Goal: Task Accomplishment & Management: Complete application form

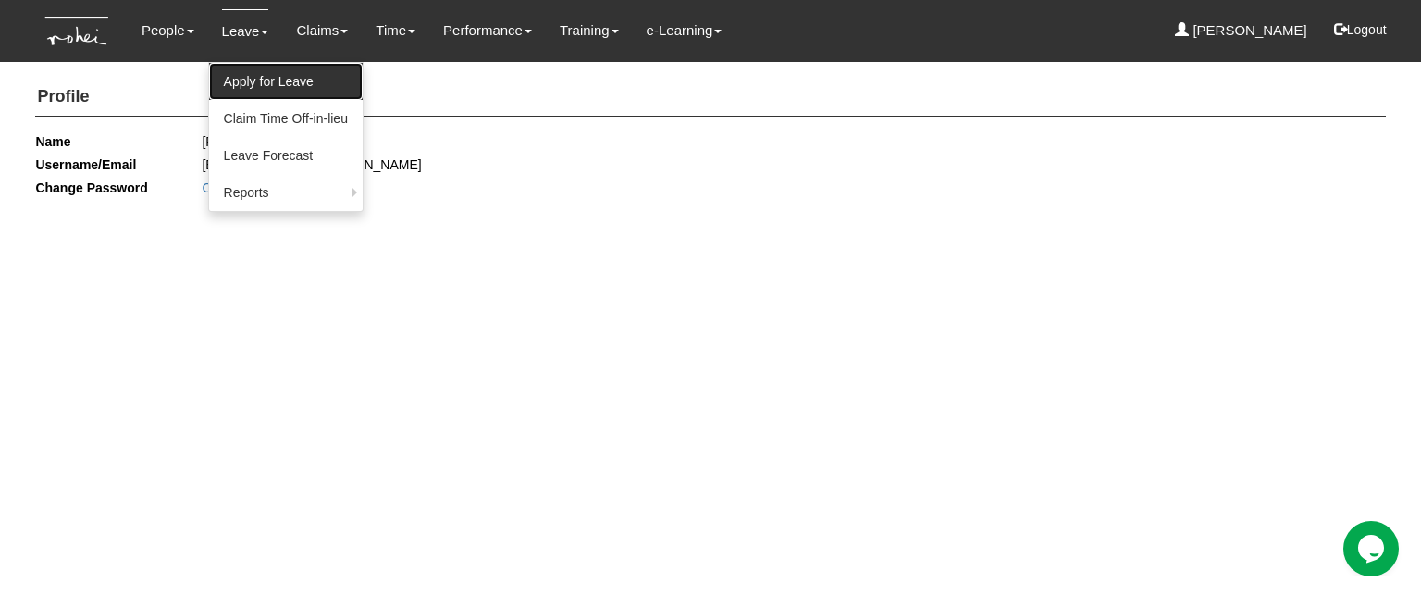
click at [270, 68] on link "Apply for Leave" at bounding box center [286, 81] width 154 height 37
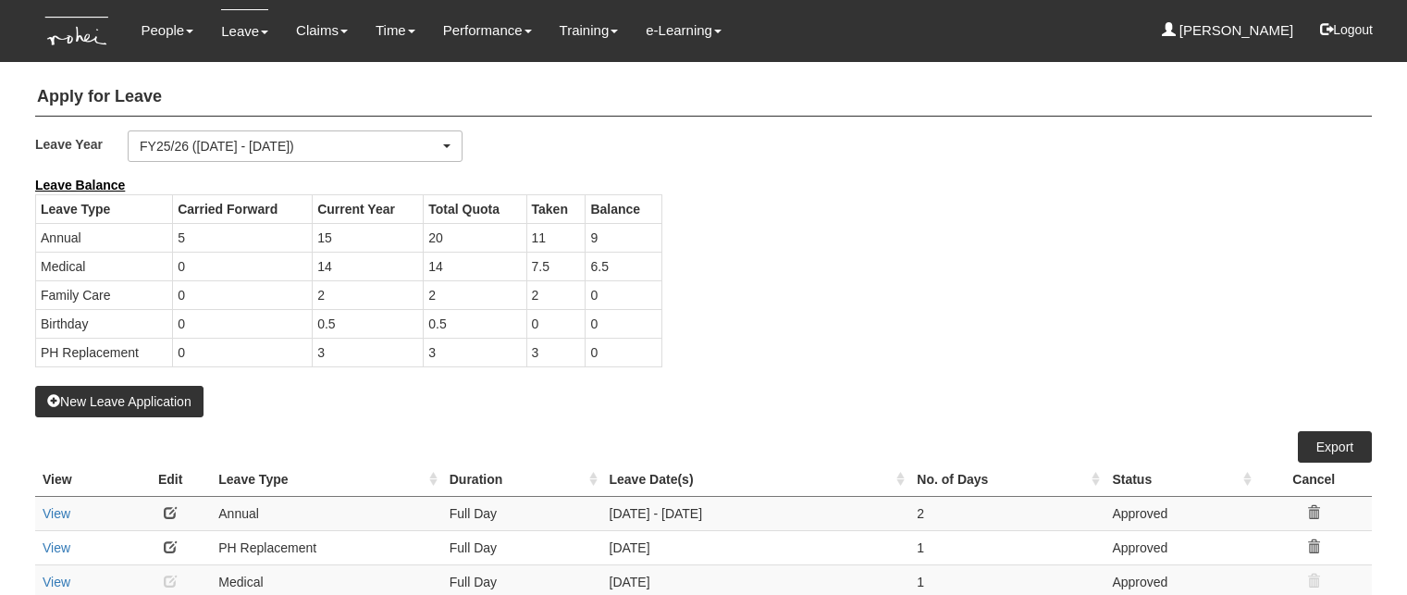
select select "50"
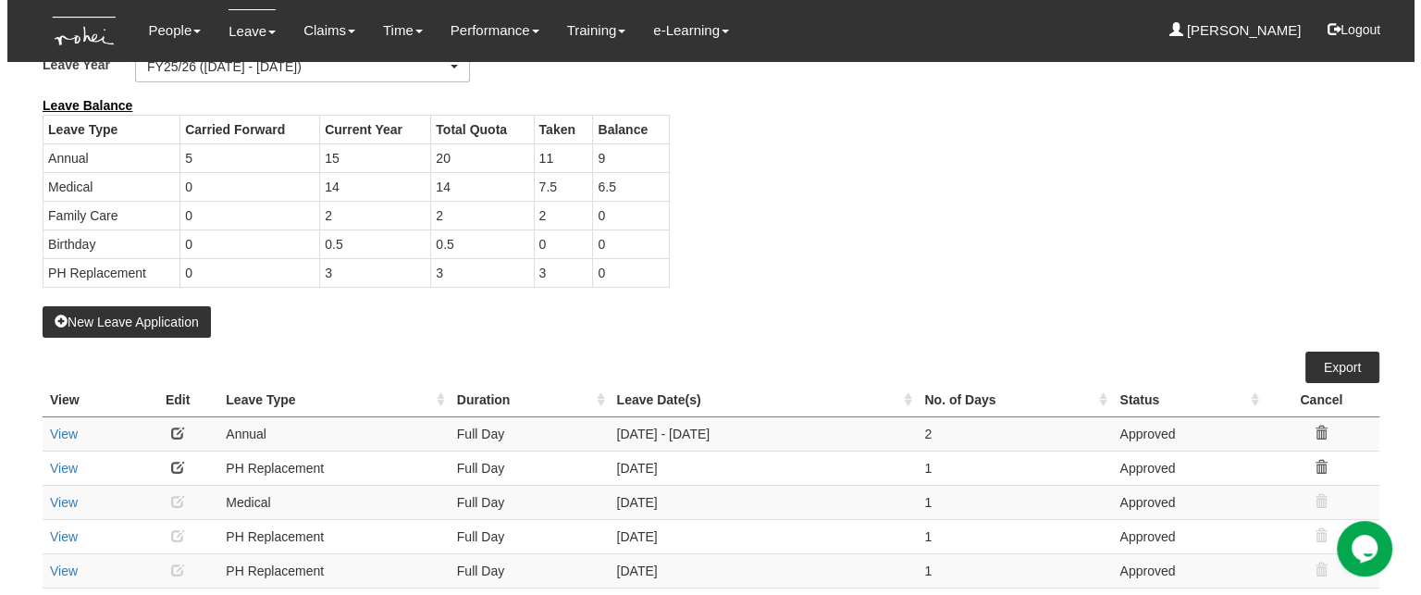
scroll to position [81, 0]
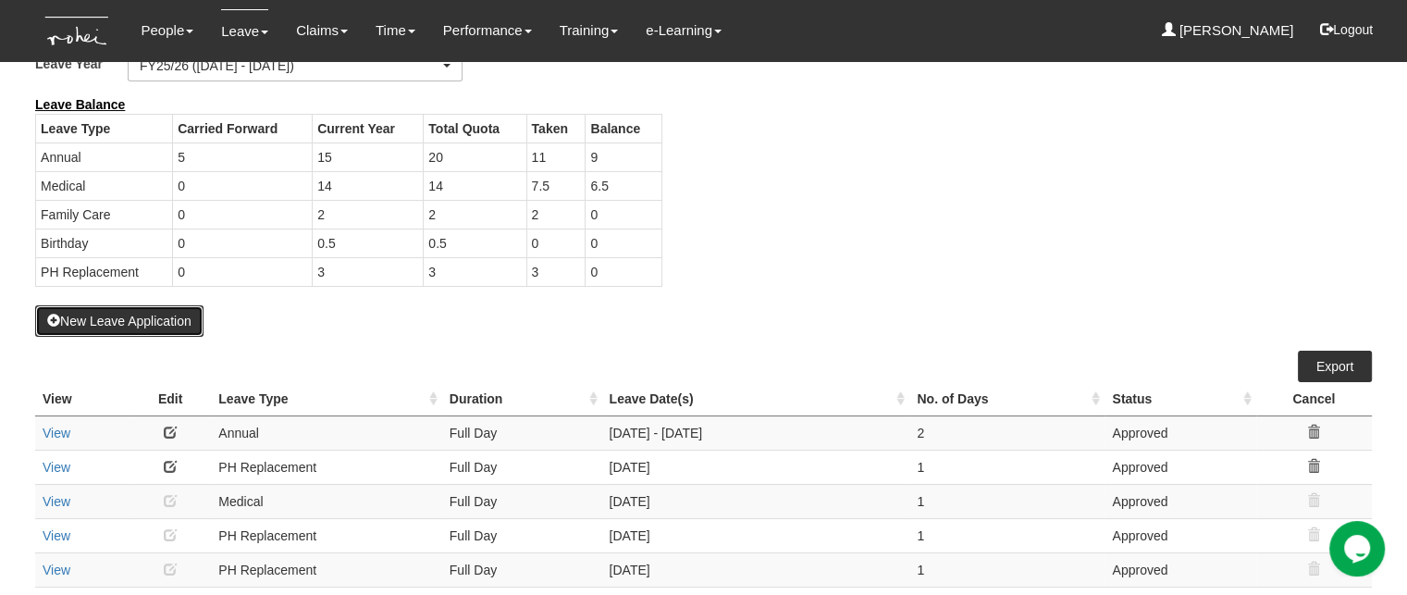
click at [148, 316] on button "New Leave Application" at bounding box center [119, 320] width 168 height 31
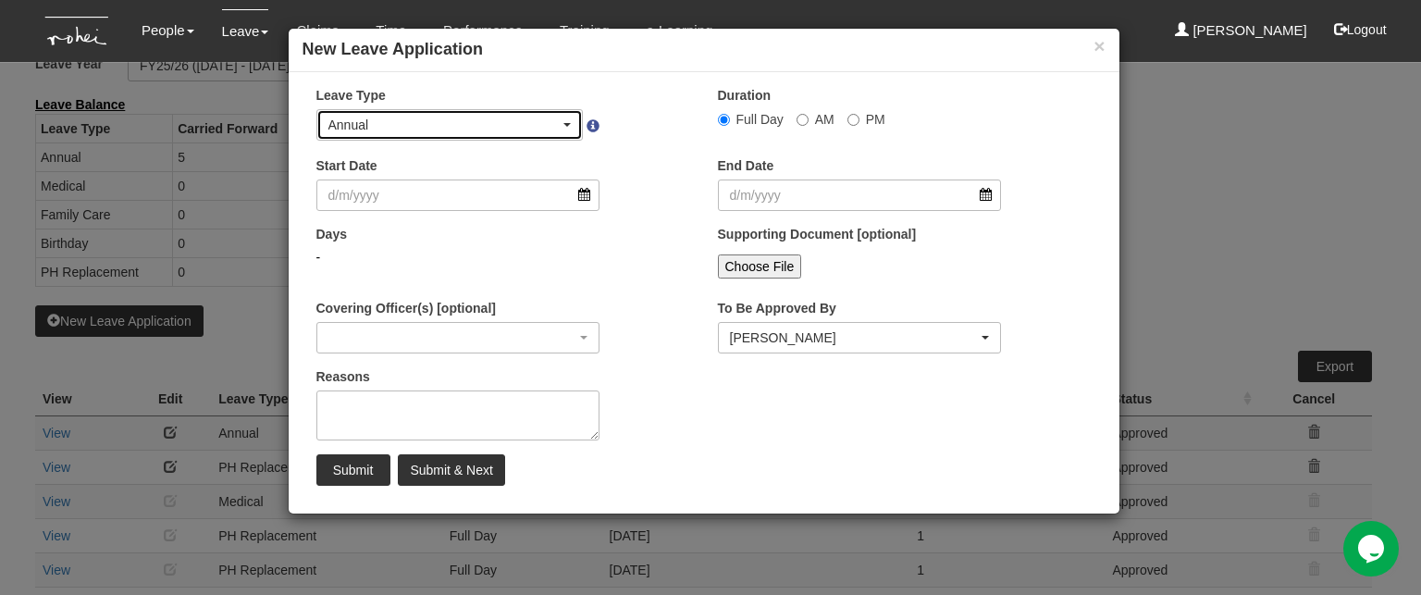
click at [481, 118] on div "Annual" at bounding box center [444, 125] width 232 height 19
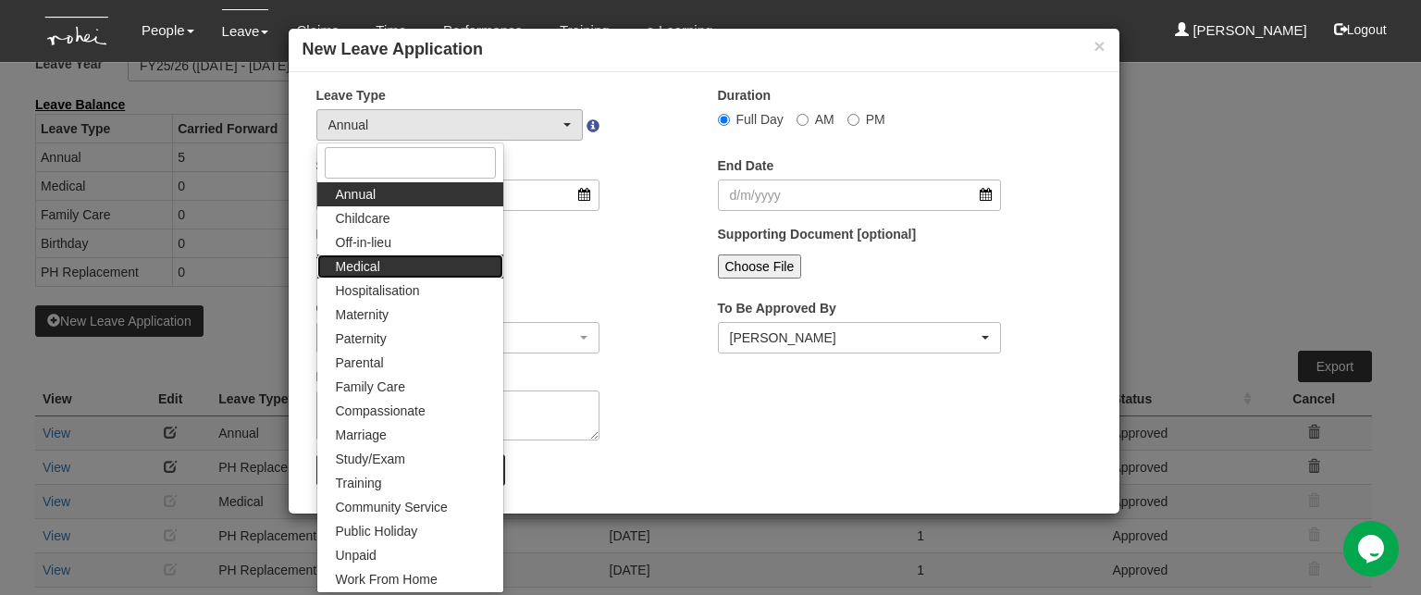
click at [390, 271] on link "Medical" at bounding box center [410, 266] width 186 height 24
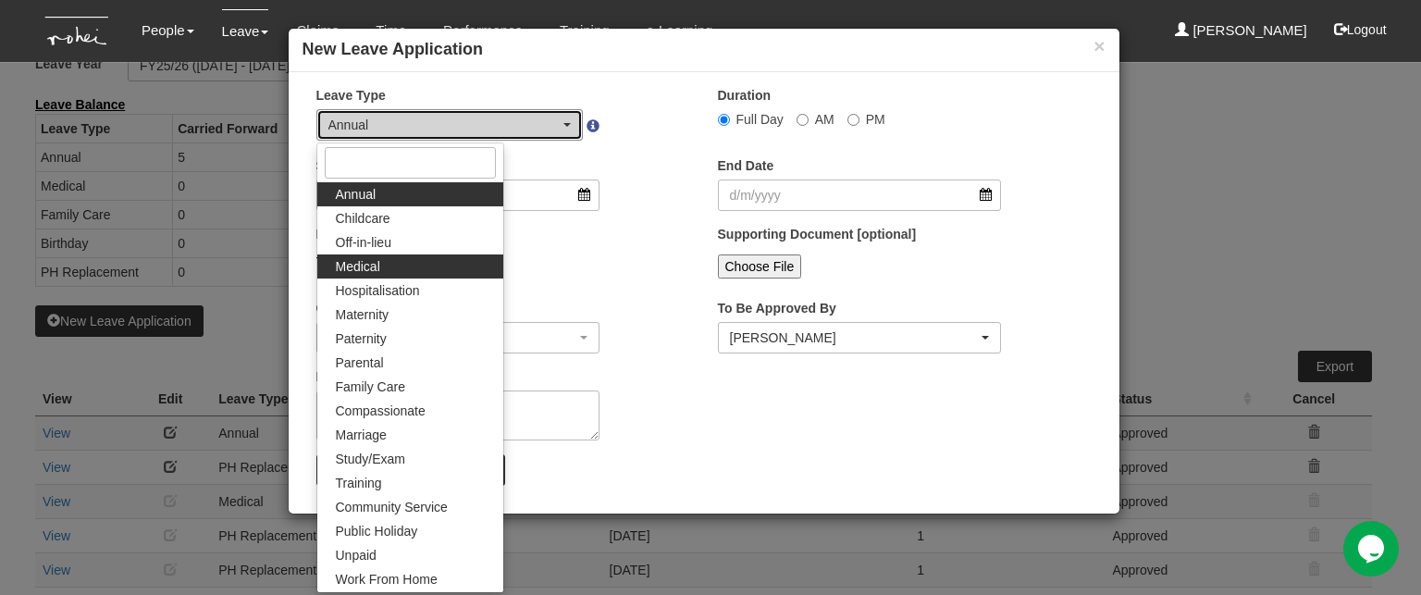
select select "4"
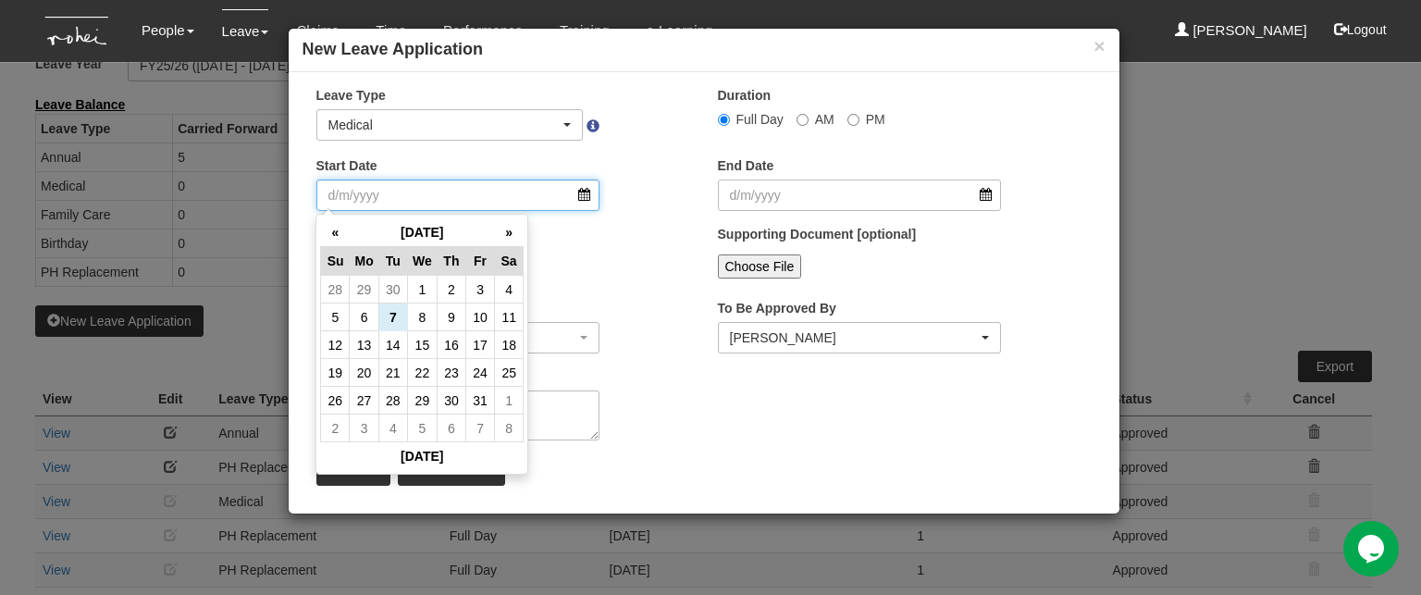
click at [413, 194] on input "Start Date" at bounding box center [458, 195] width 284 height 31
click at [455, 288] on td "2" at bounding box center [451, 290] width 29 height 28
type input "[DATE]"
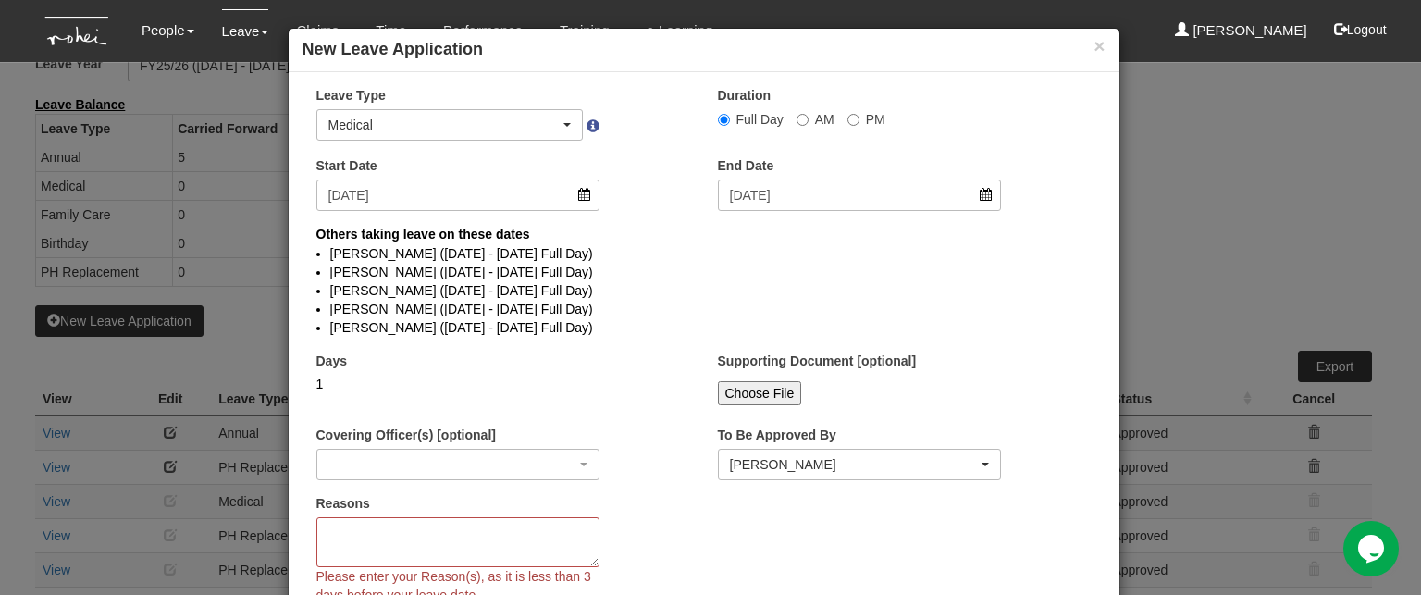
select select
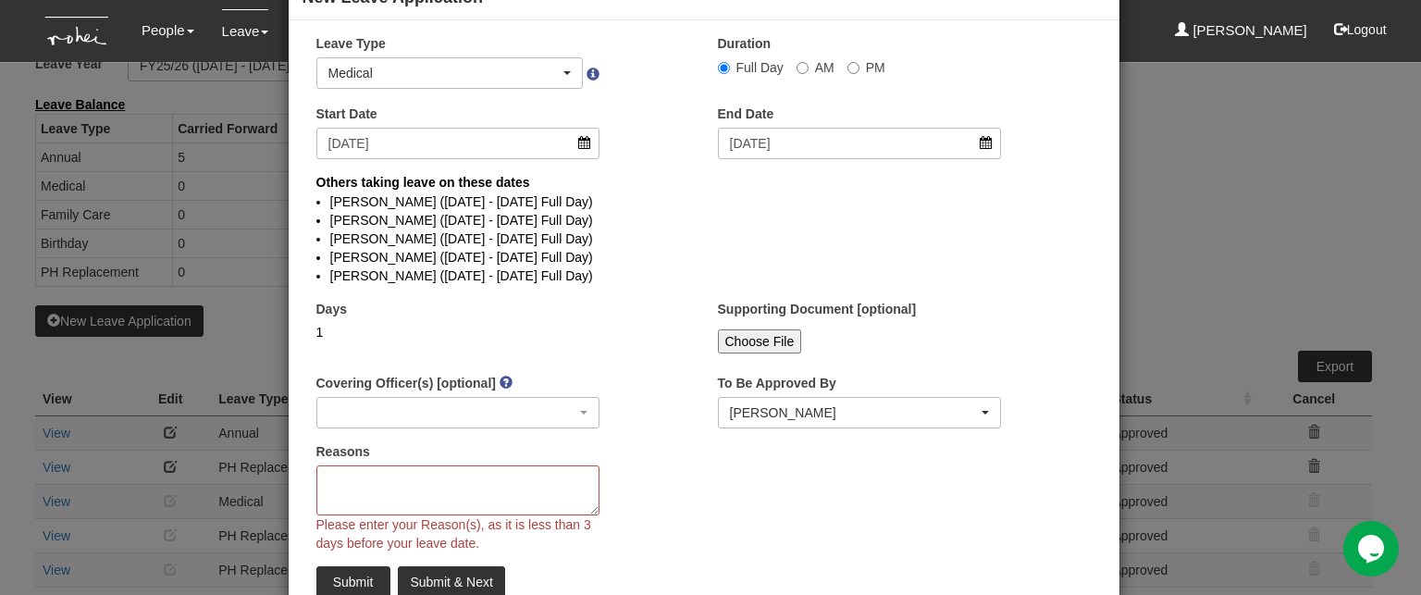
scroll to position [52, 0]
click at [434, 478] on textarea "Reasons" at bounding box center [458, 490] width 284 height 50
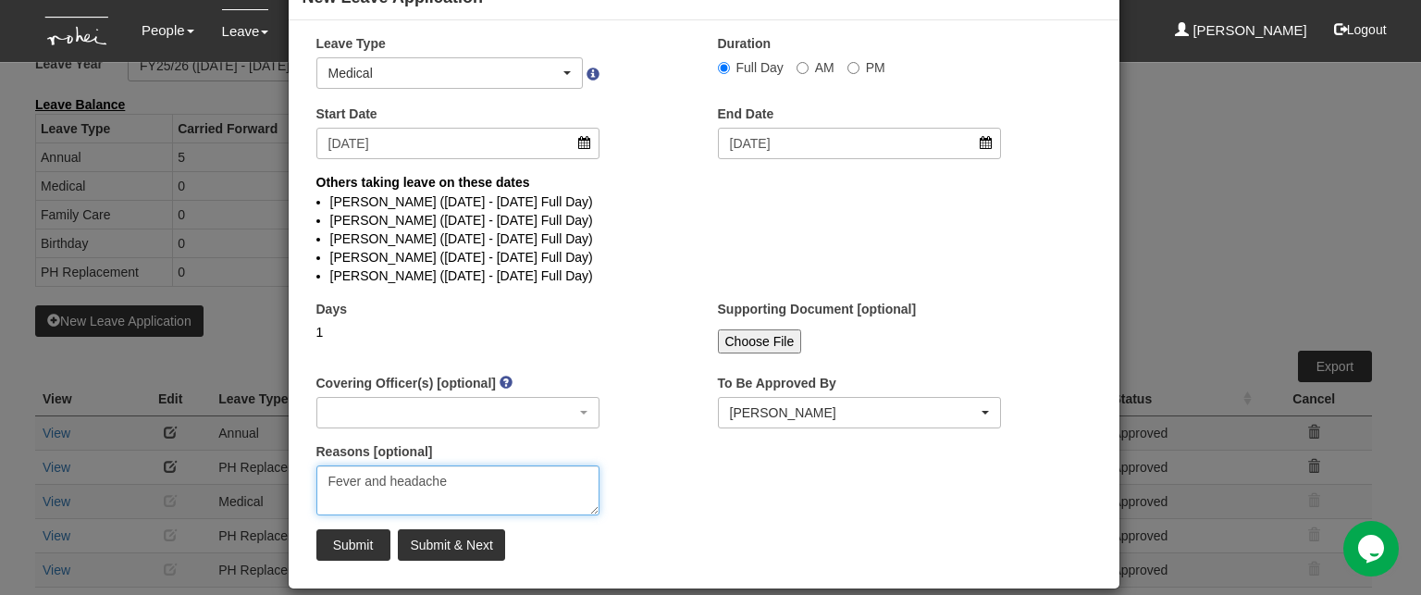
type textarea "Fever and headache"
click at [343, 540] on input "Submit" at bounding box center [353, 544] width 74 height 31
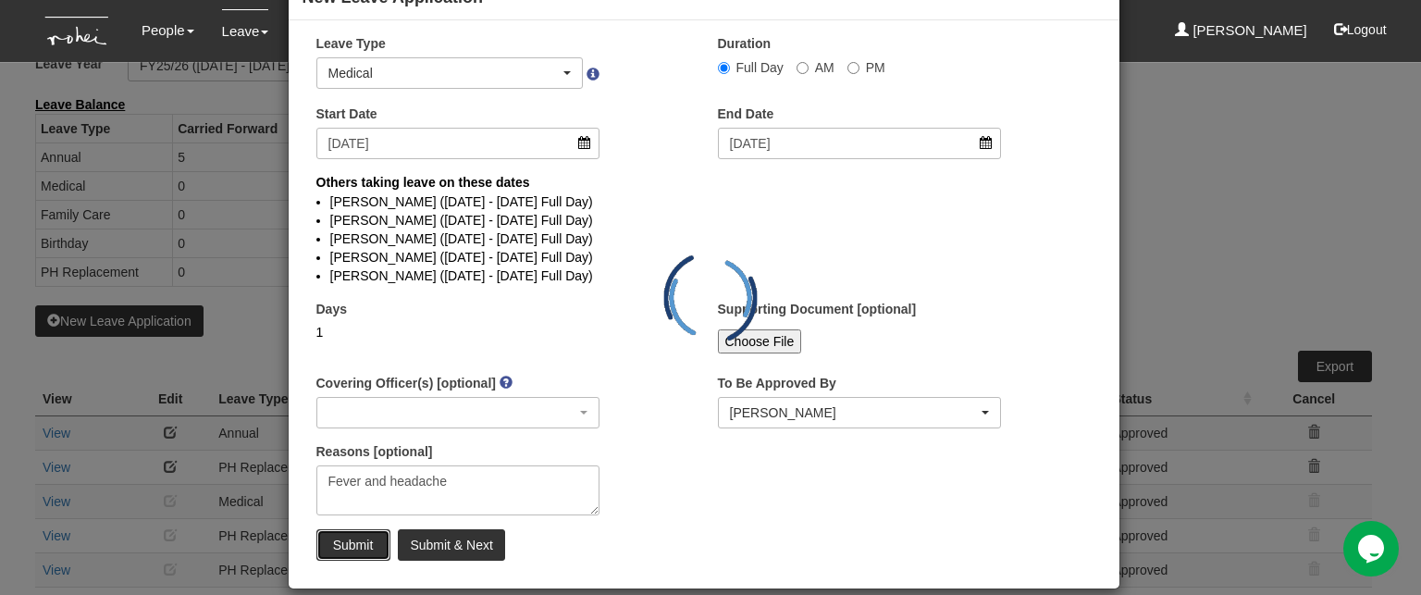
select select "1"
select select
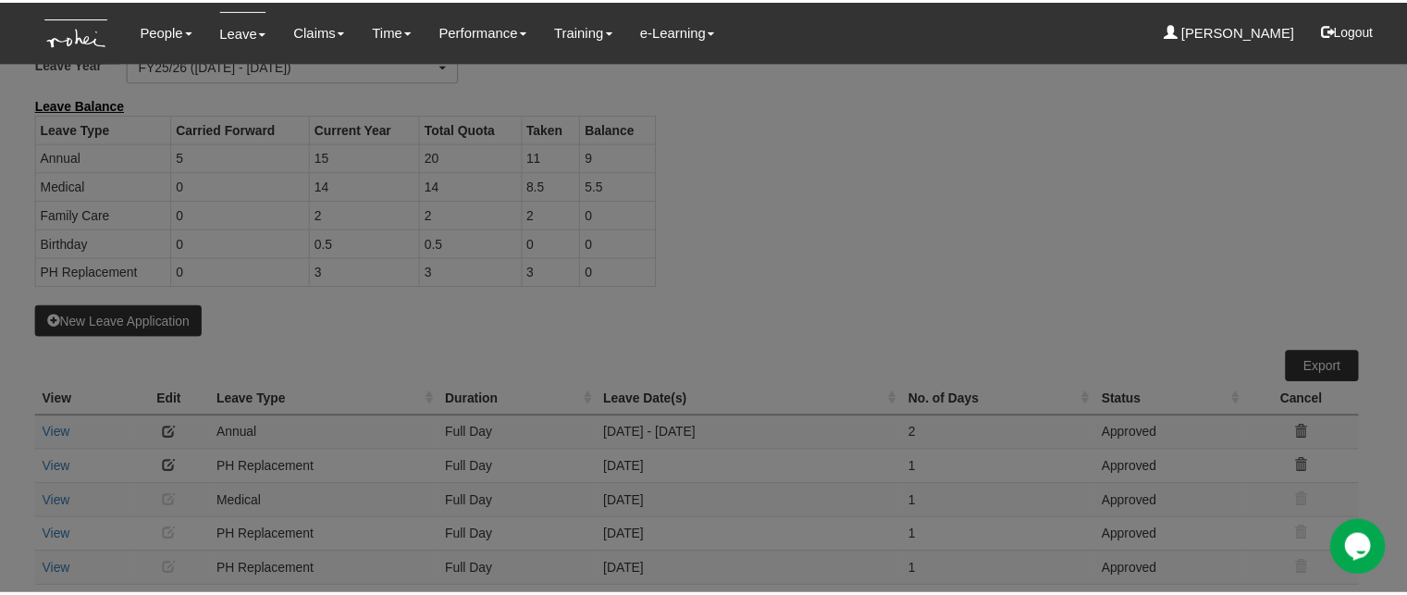
scroll to position [0, 0]
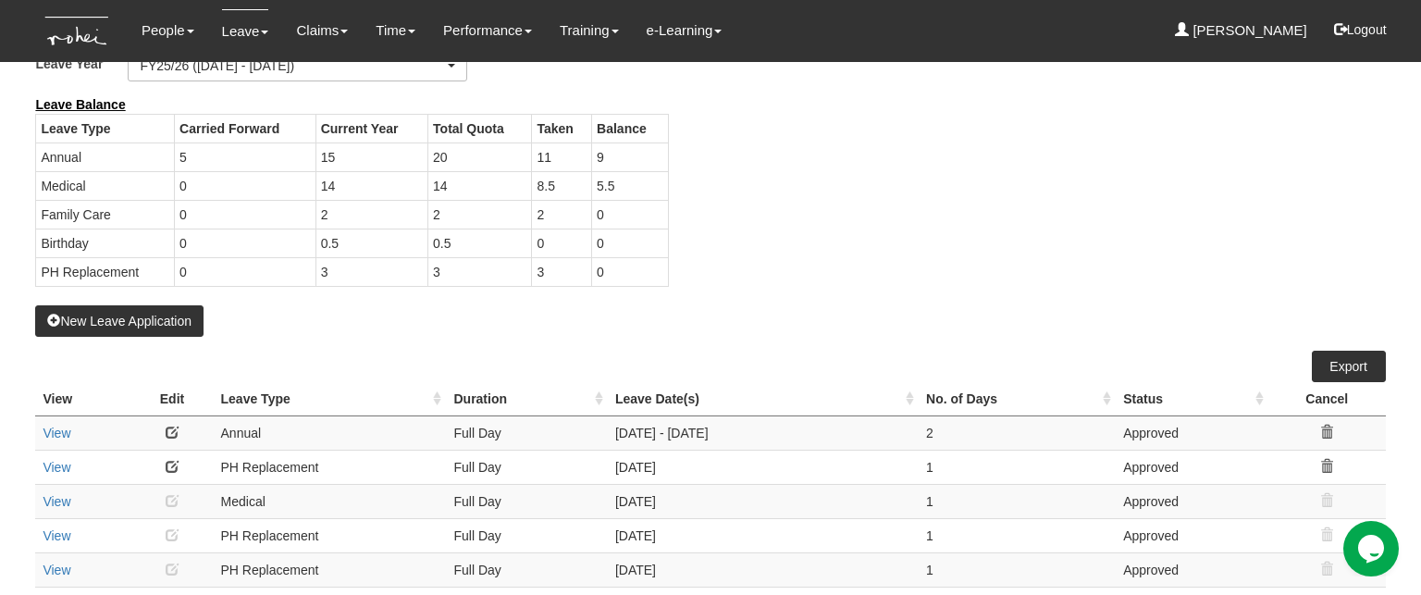
select select "50"
